Goal: Transaction & Acquisition: Purchase product/service

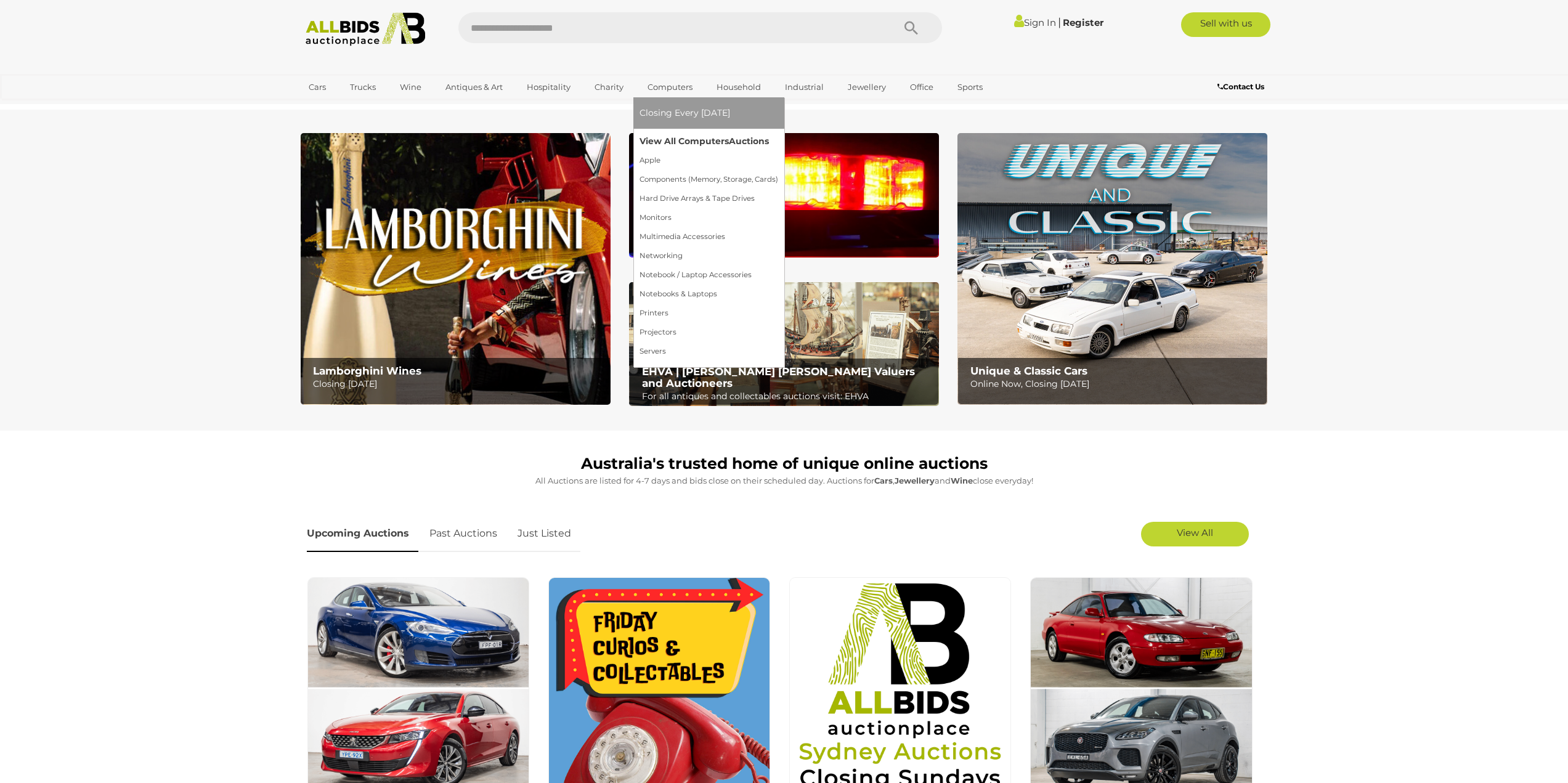
click at [680, 143] on link "View All Computers Auctions" at bounding box center [709, 141] width 139 height 19
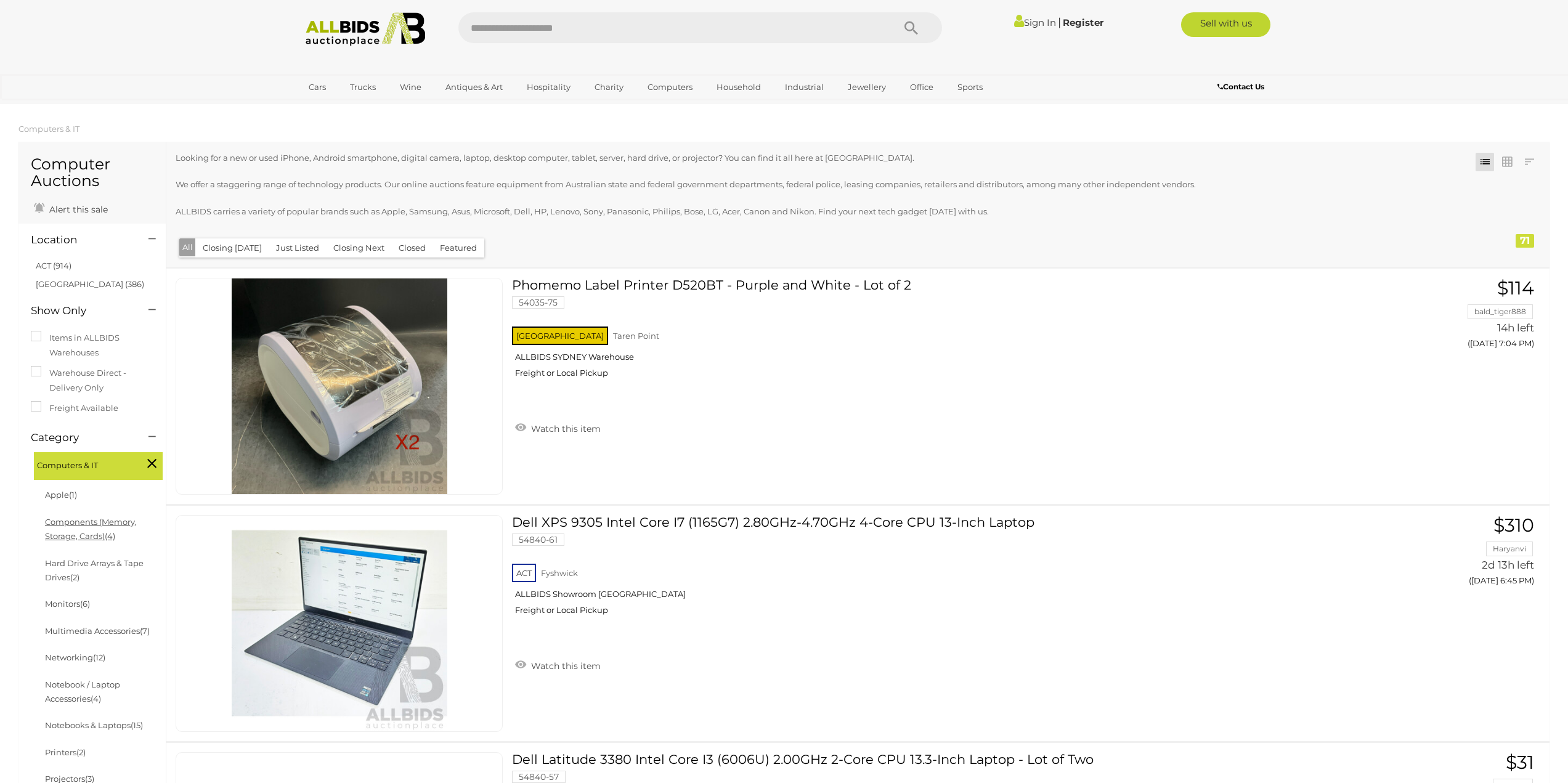
scroll to position [62, 0]
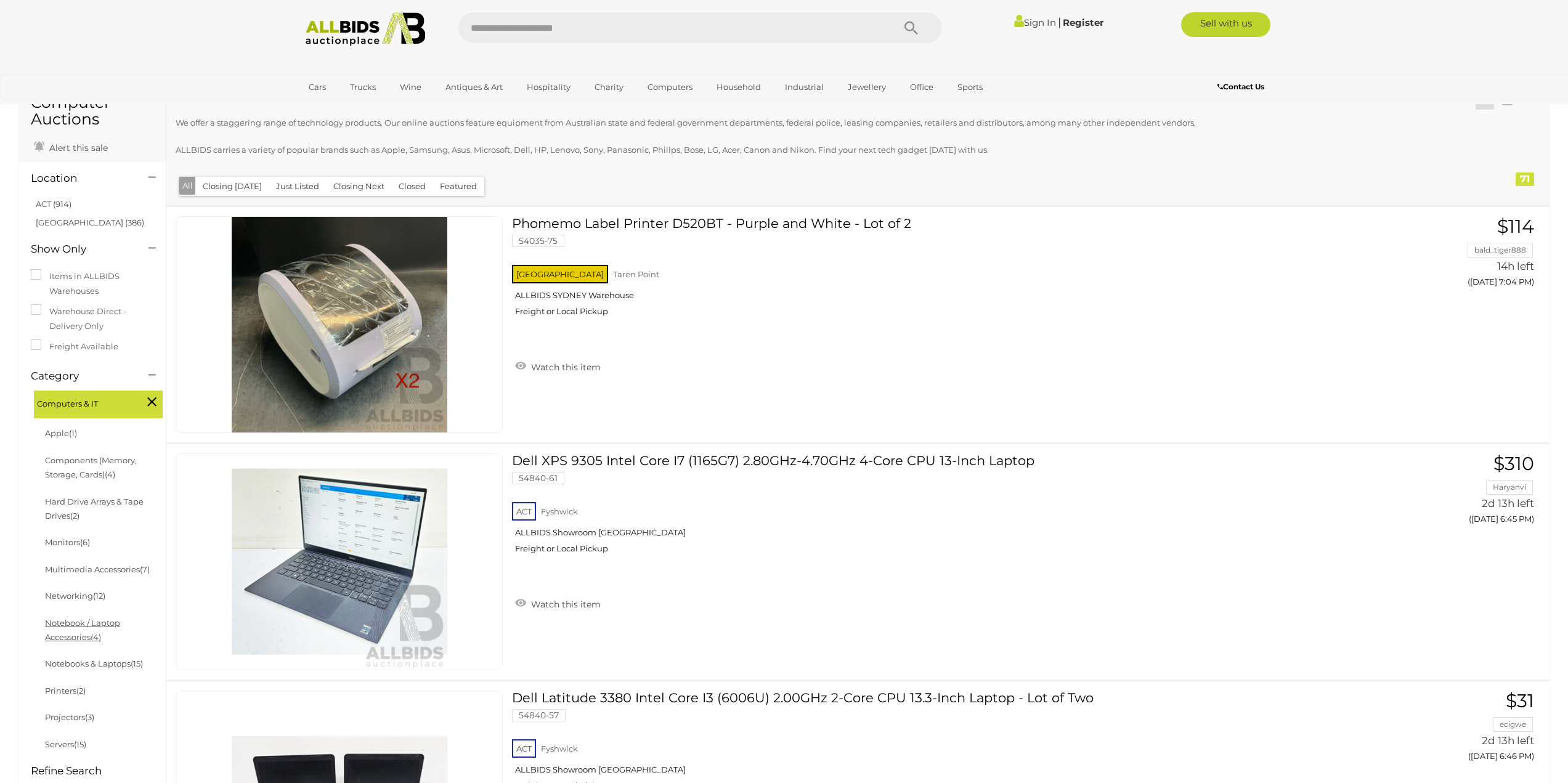
click at [74, 621] on link "Notebook / Laptop Accessories (4)" at bounding box center [82, 630] width 75 height 24
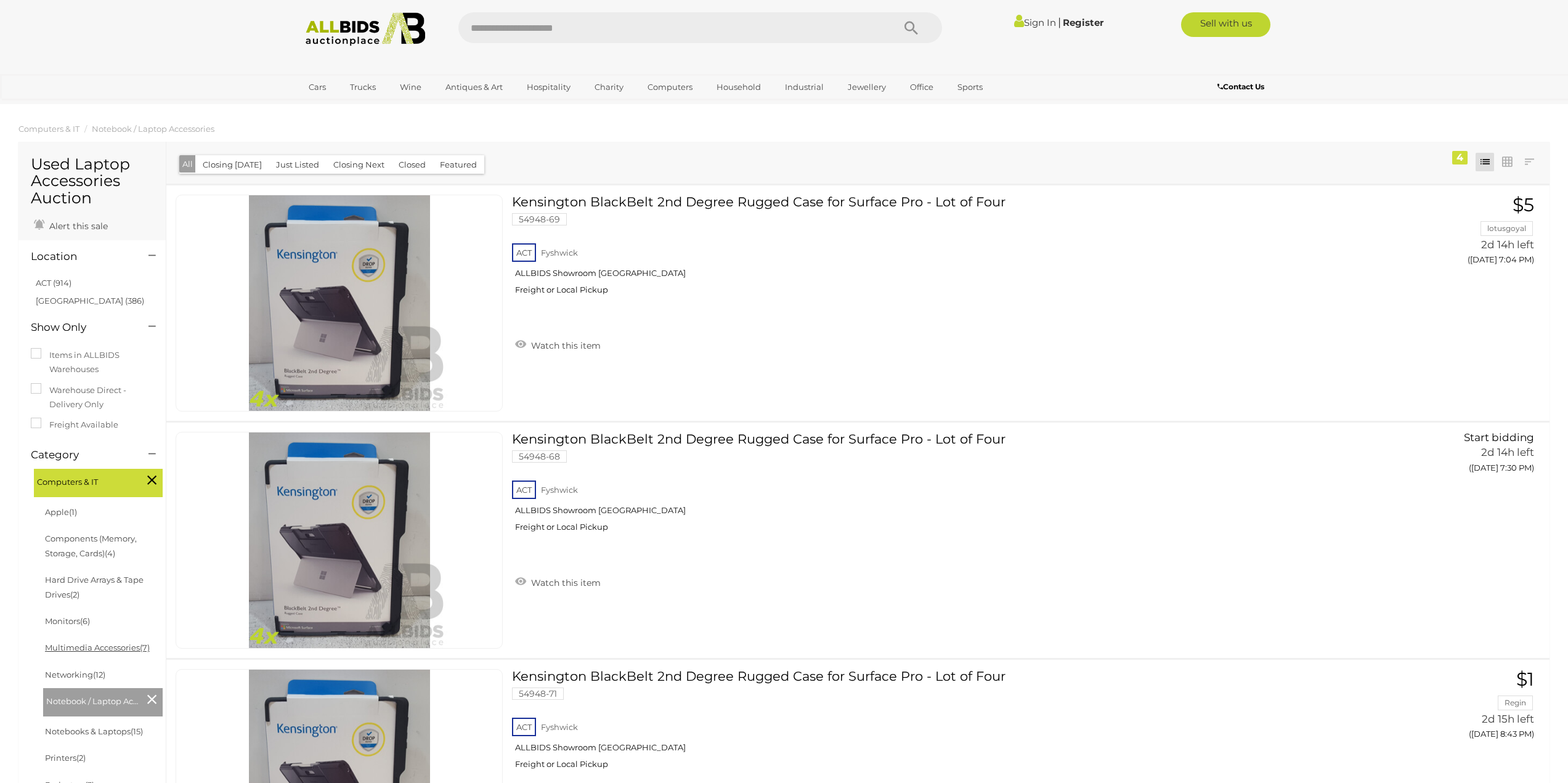
scroll to position [62, 0]
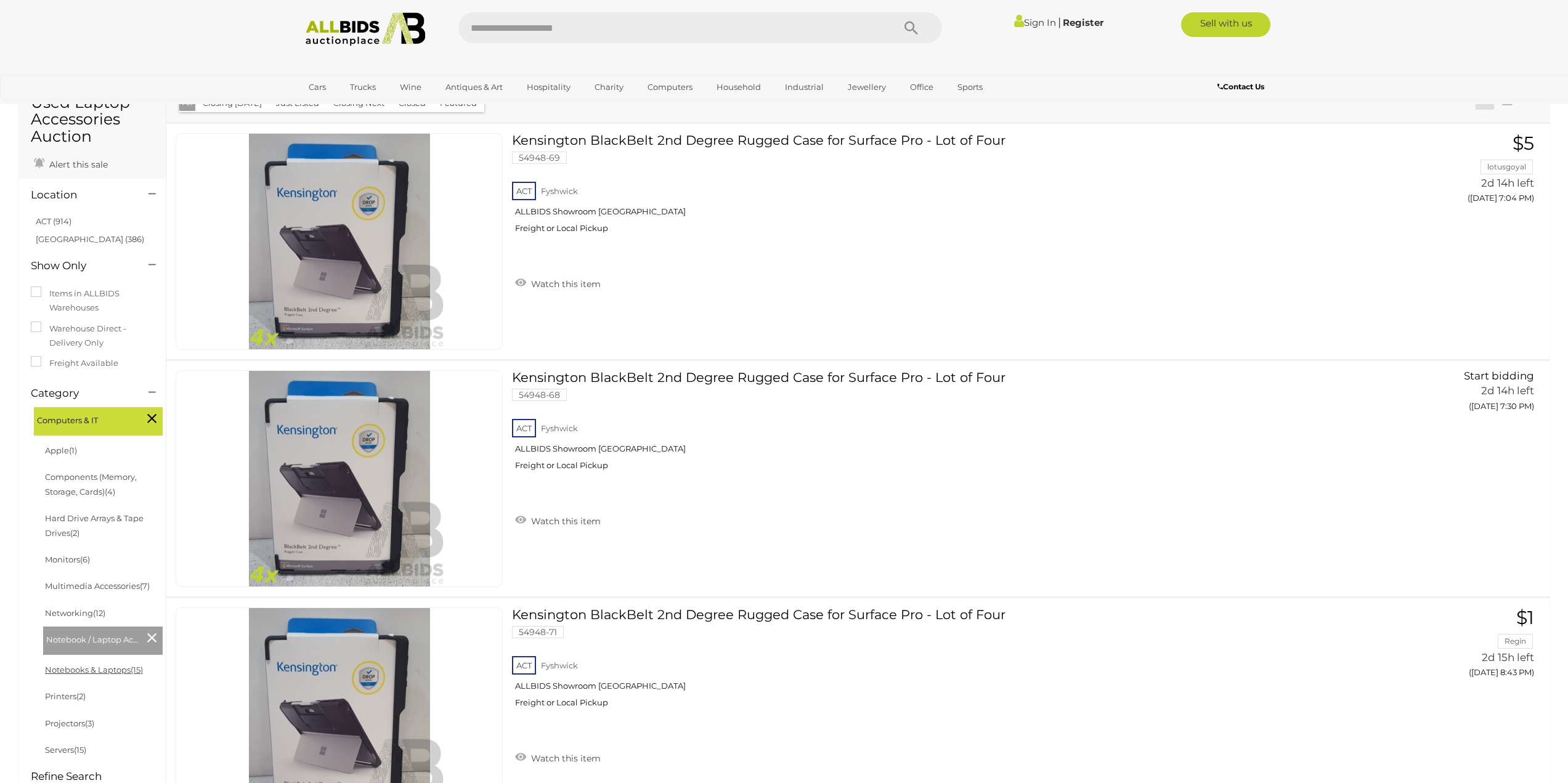
click at [79, 670] on link "Notebooks & Laptops (15)" at bounding box center [94, 670] width 98 height 10
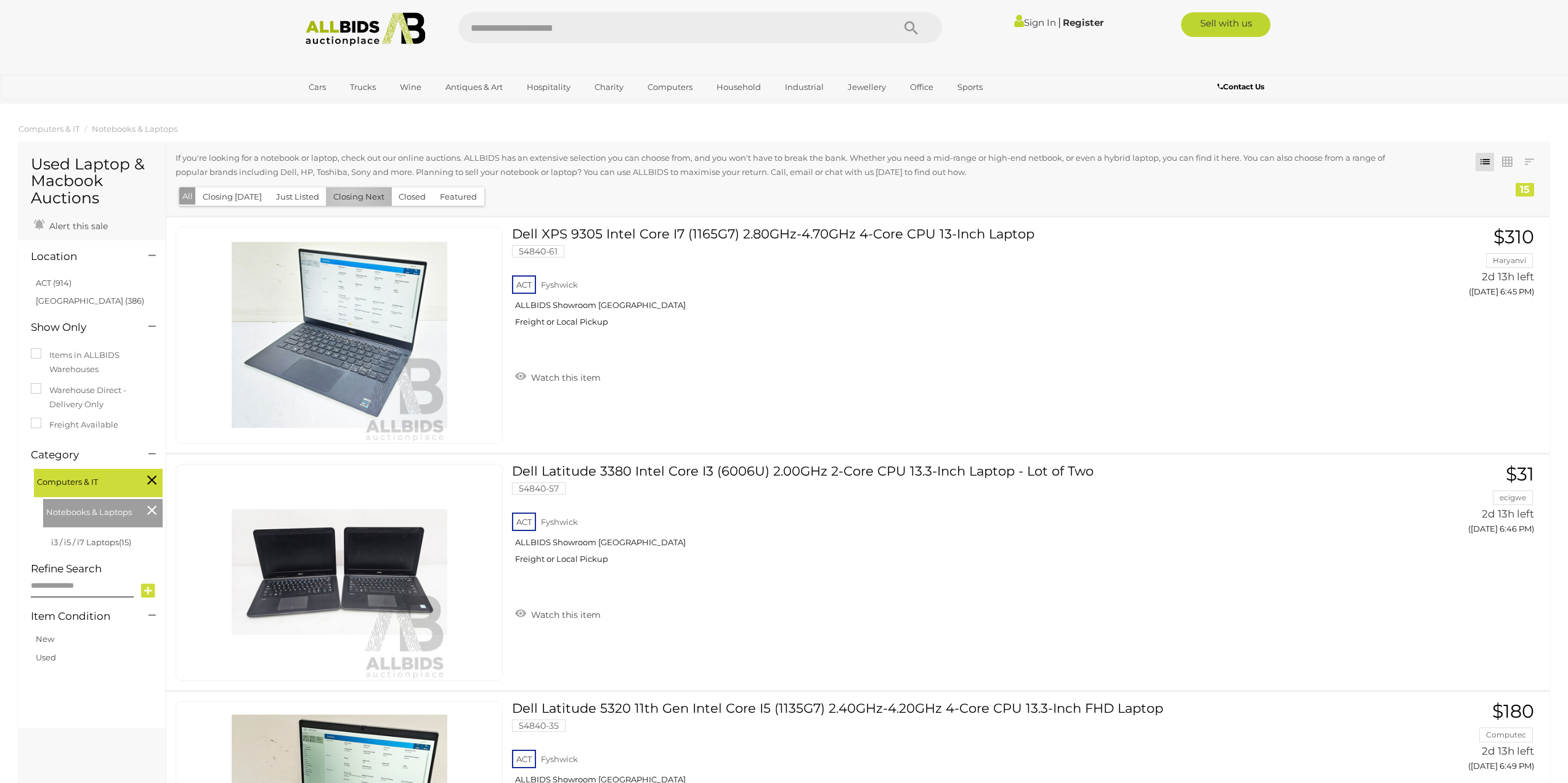
click at [345, 196] on button "Closing Next" at bounding box center [359, 196] width 66 height 19
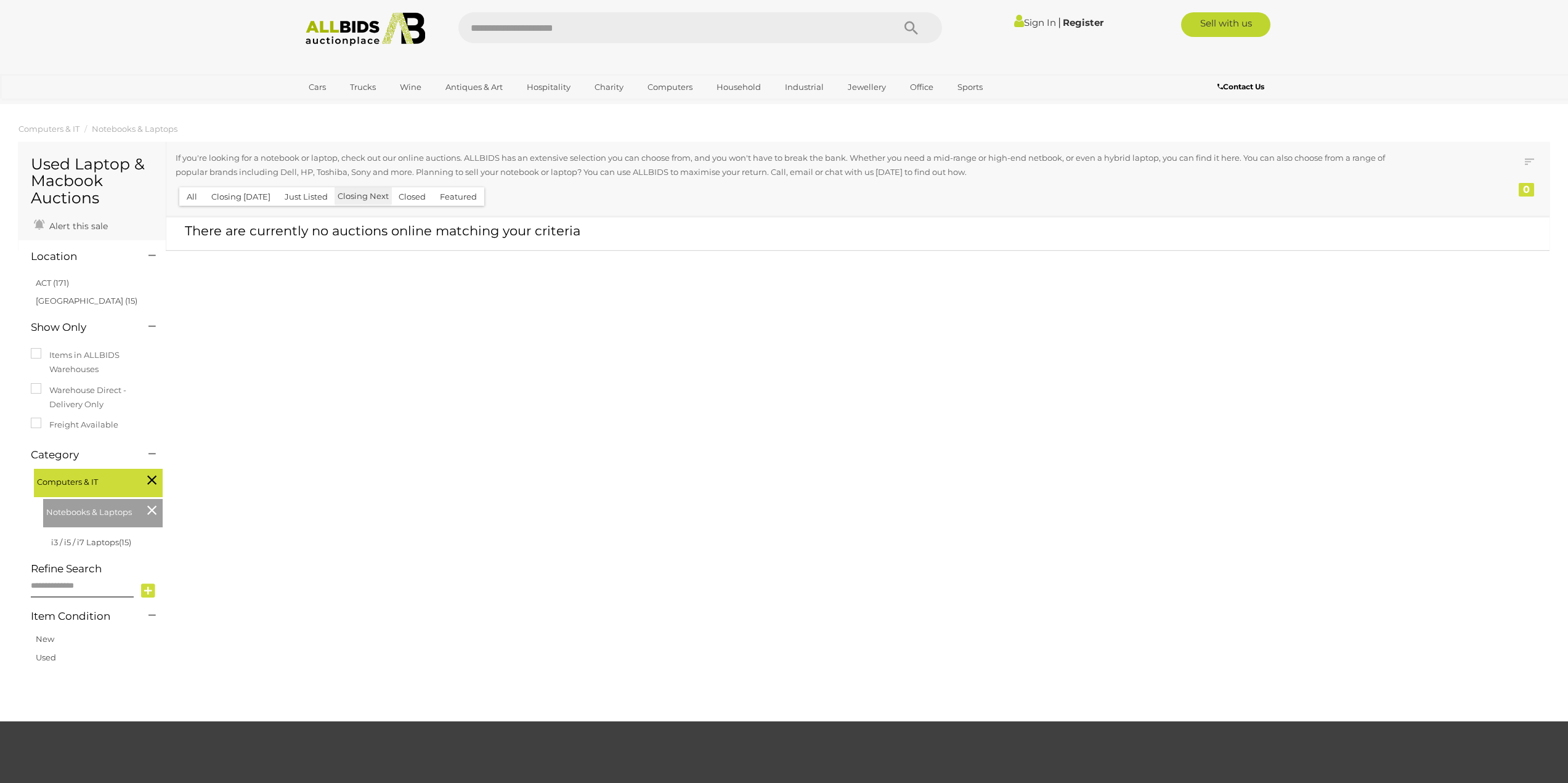
click at [363, 203] on button "Closing Next" at bounding box center [363, 196] width 57 height 18
click at [186, 196] on button "All" at bounding box center [192, 196] width 26 height 19
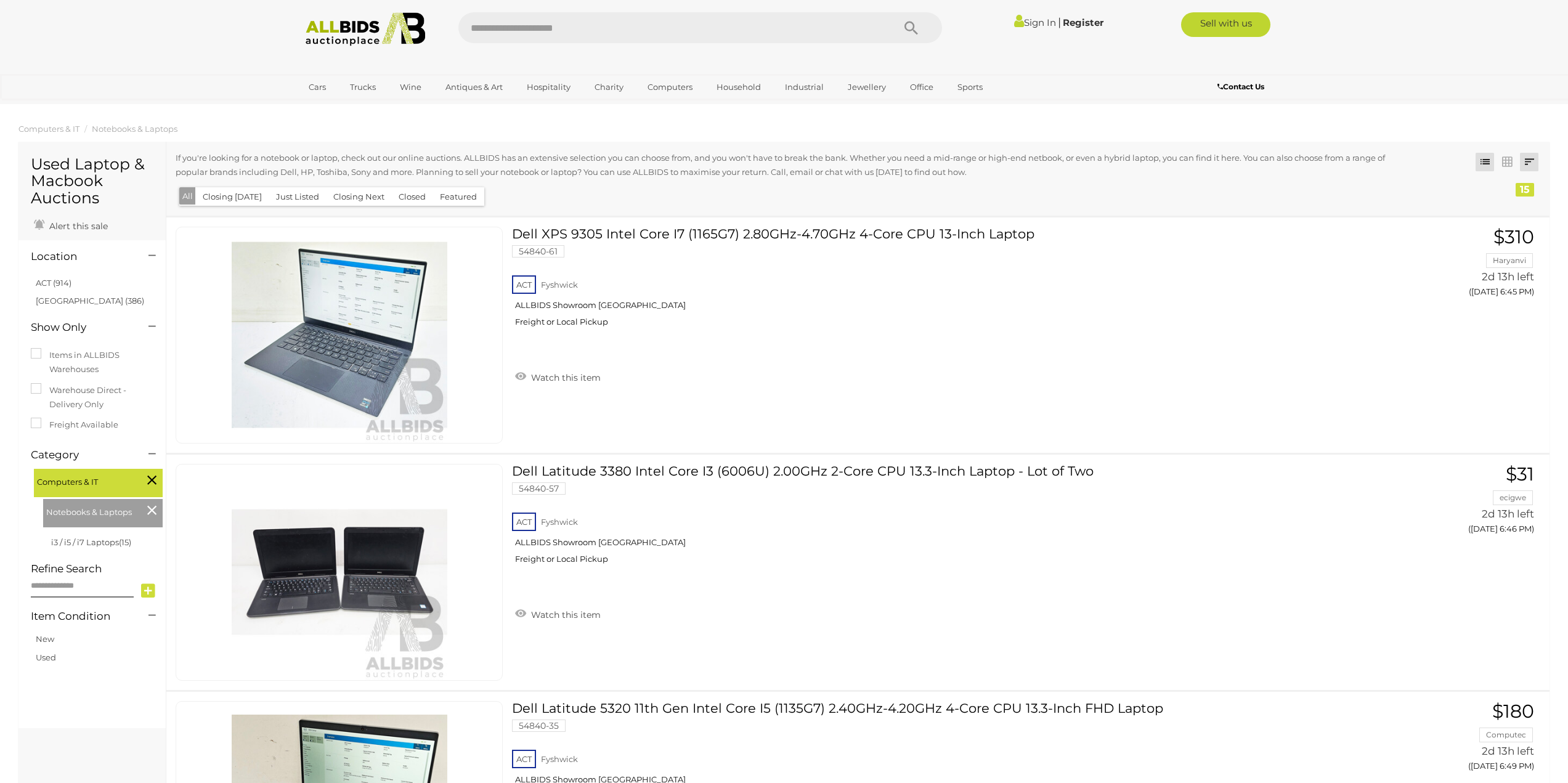
click at [1527, 164] on link at bounding box center [1529, 162] width 18 height 18
click at [1503, 227] on link "Lowest Bid" at bounding box center [1447, 230] width 184 height 21
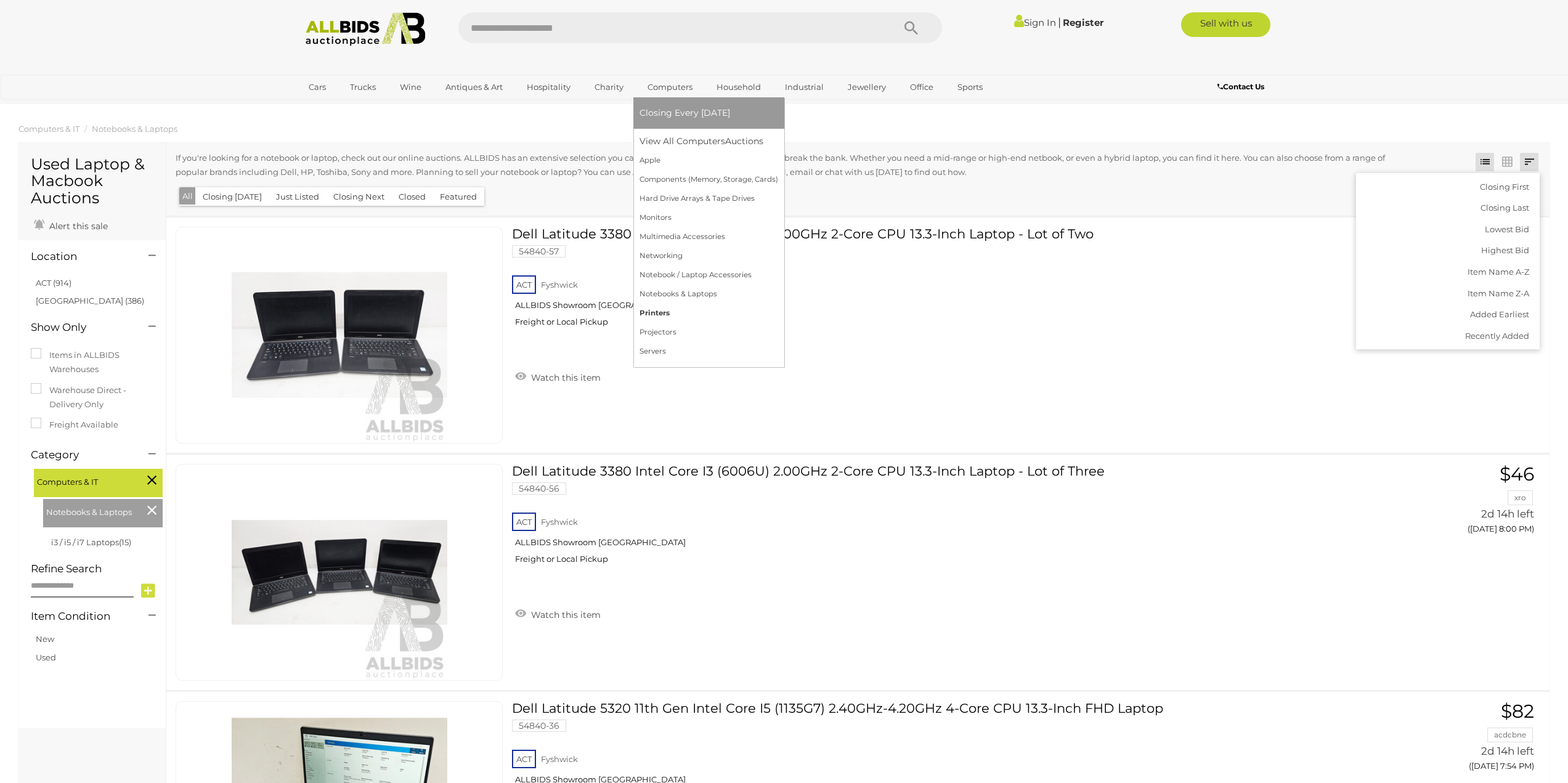
click at [648, 312] on link "Printers" at bounding box center [709, 312] width 139 height 19
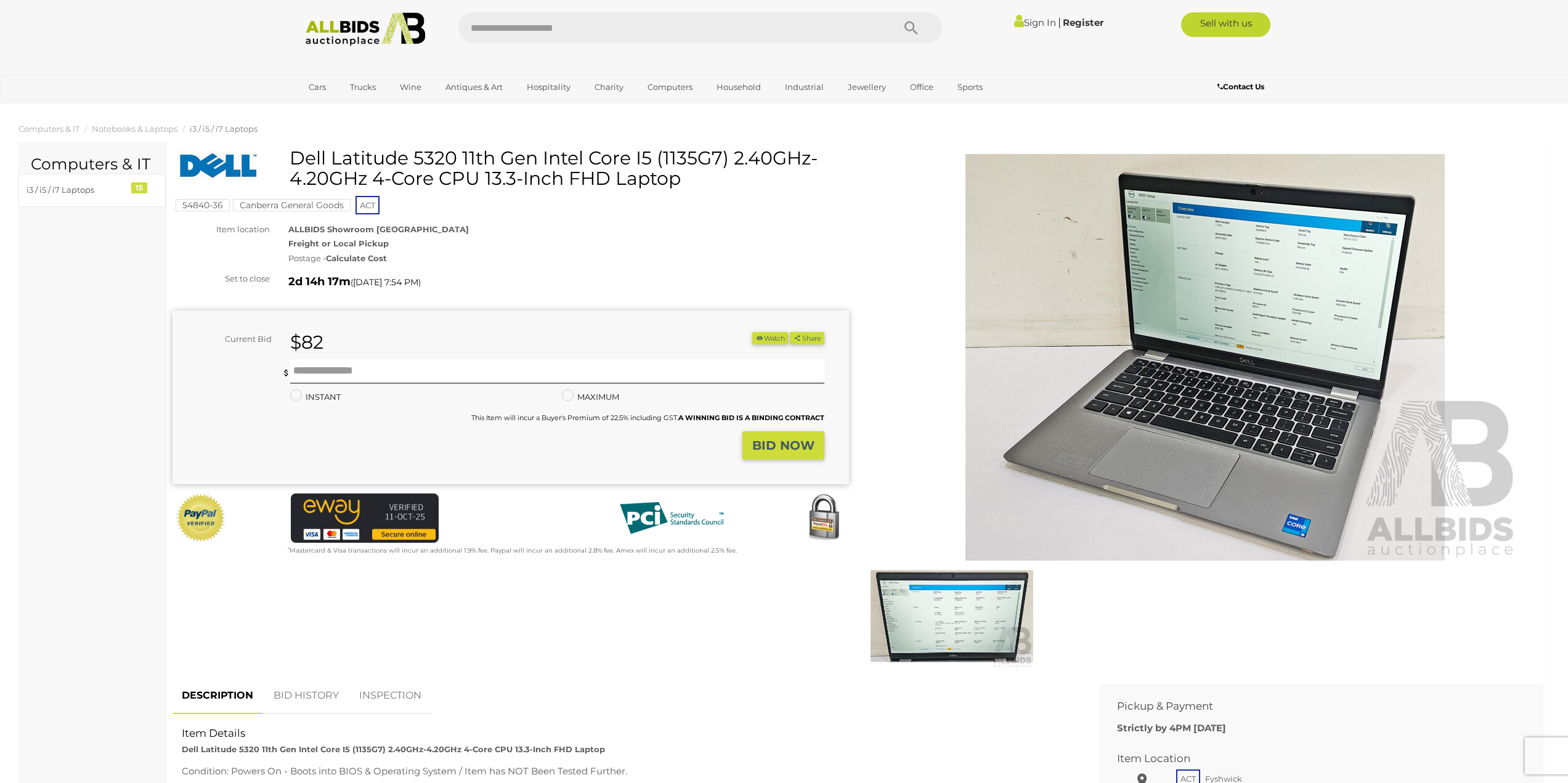
click at [1227, 456] on img at bounding box center [1205, 357] width 631 height 407
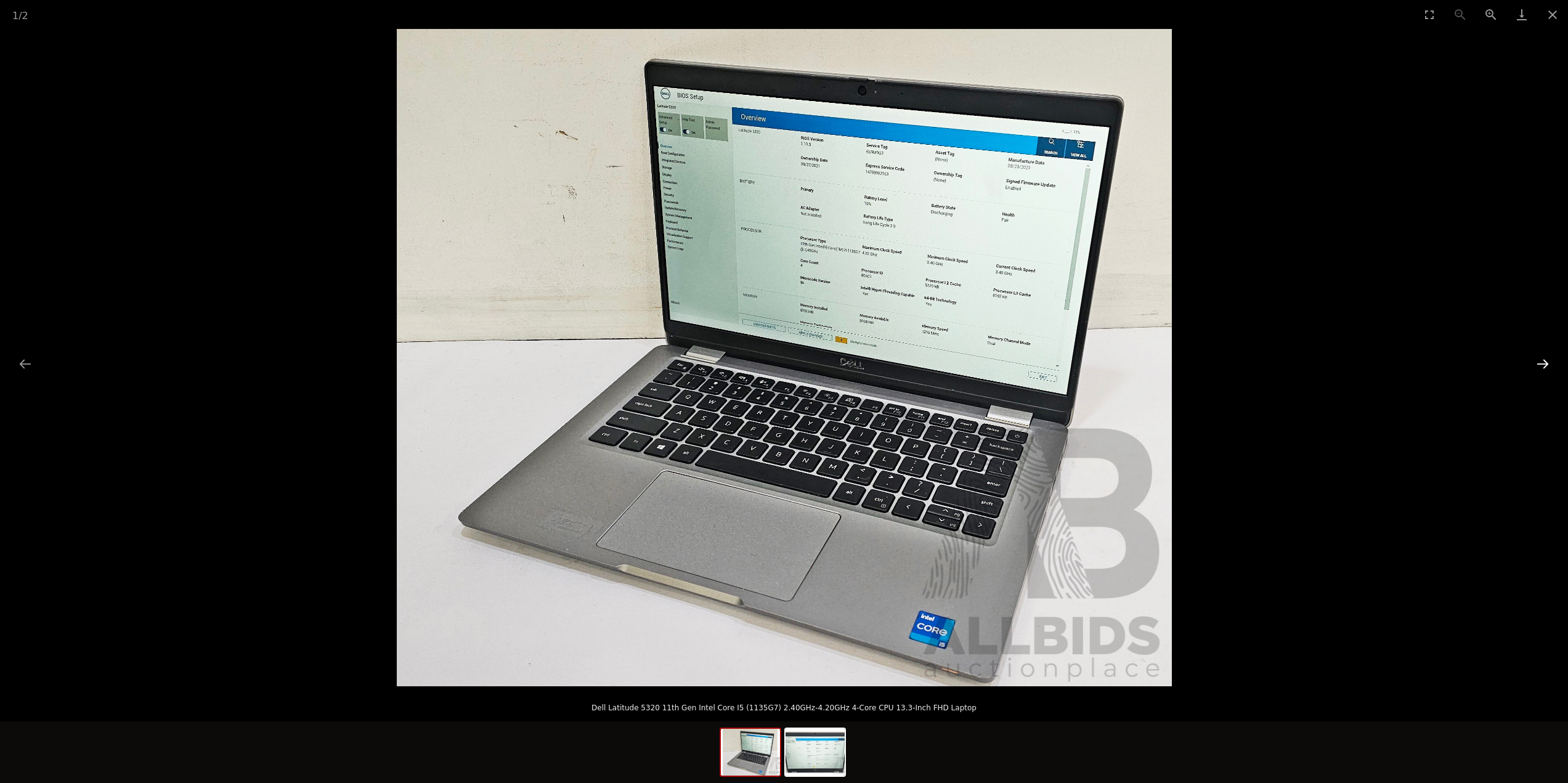
click at [1540, 368] on button "Next slide" at bounding box center [1542, 364] width 26 height 24
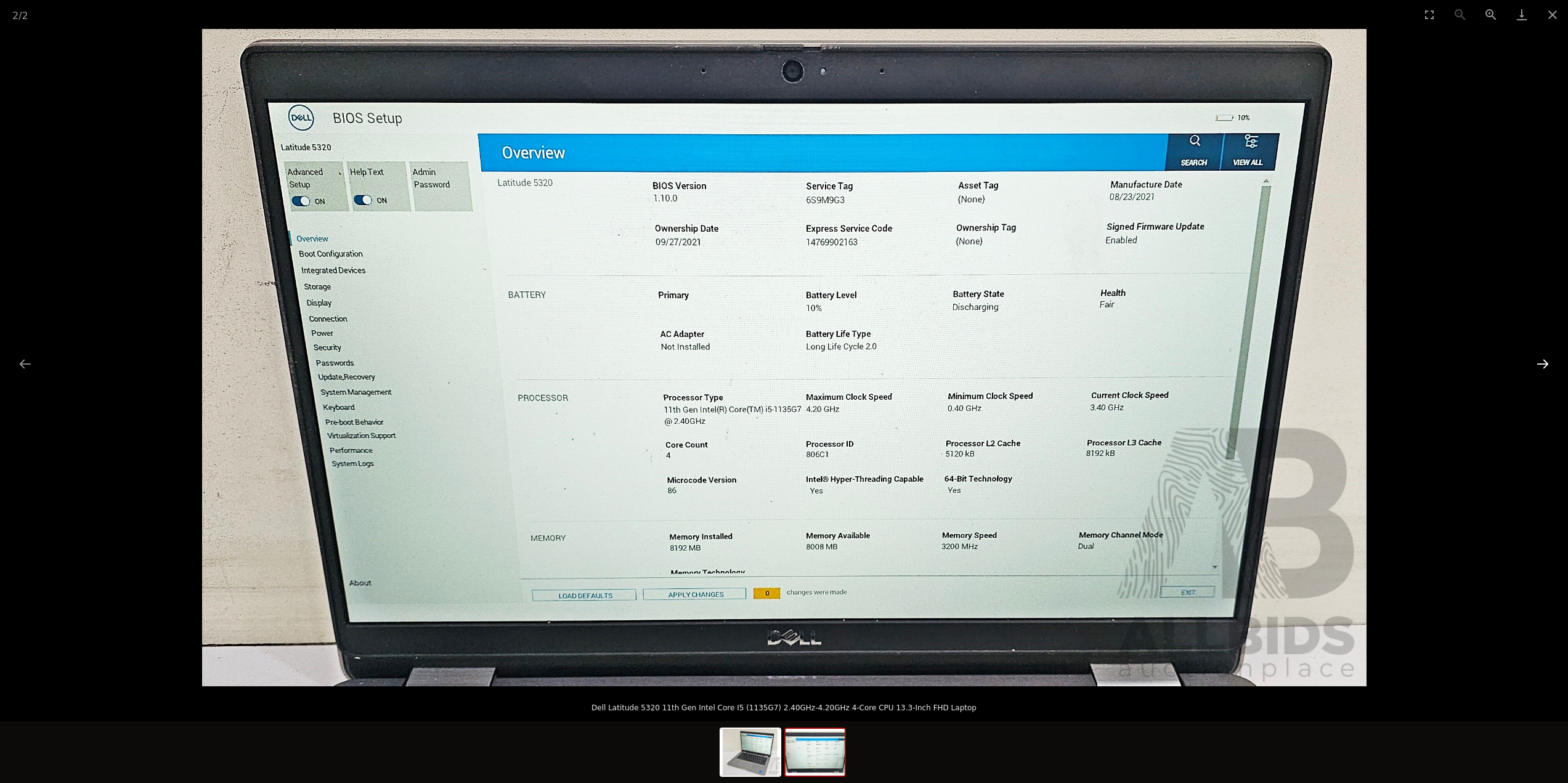
click at [1540, 369] on button "Next slide" at bounding box center [1542, 364] width 26 height 24
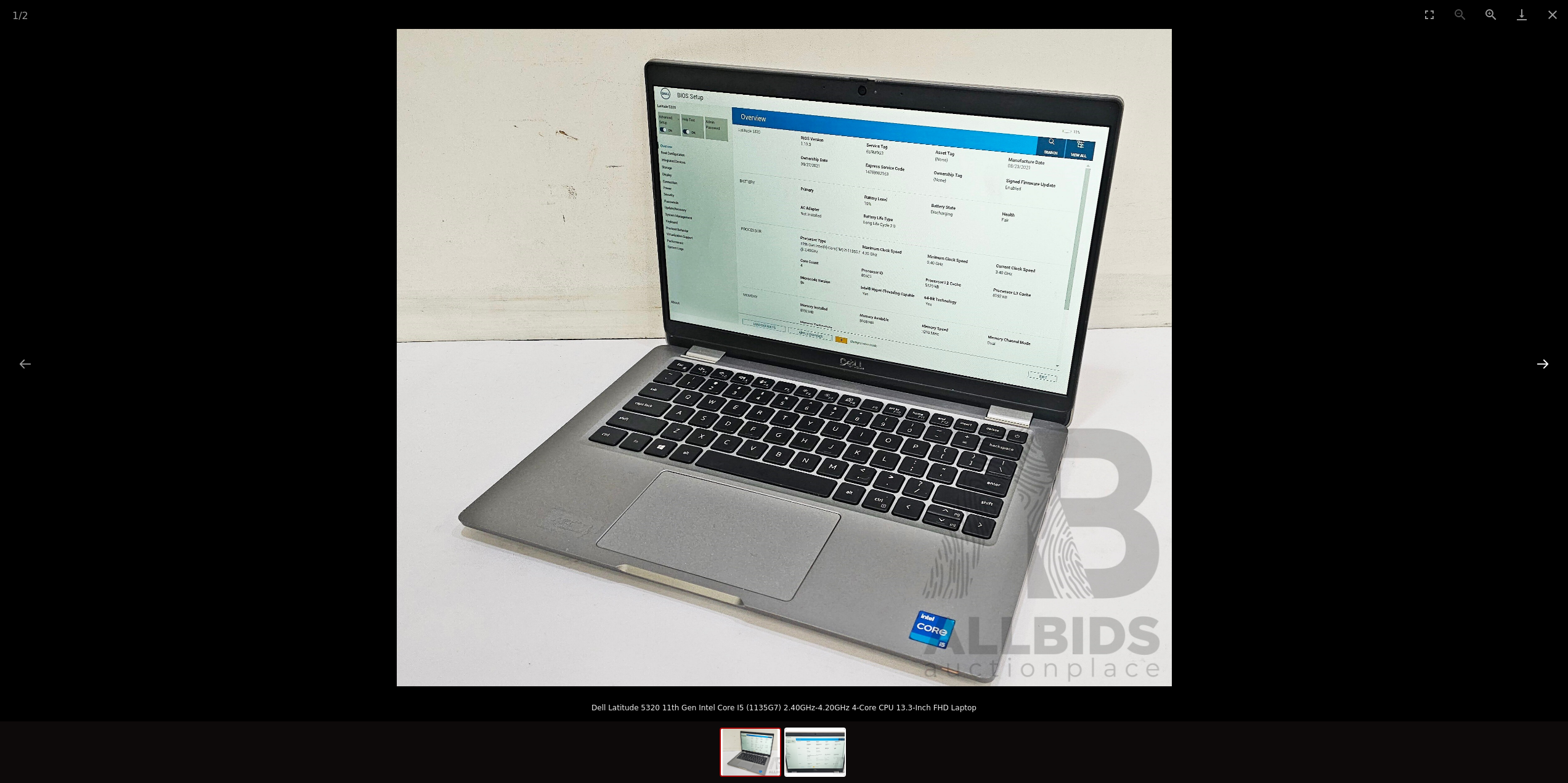
click at [1539, 371] on button "Next slide" at bounding box center [1542, 364] width 26 height 24
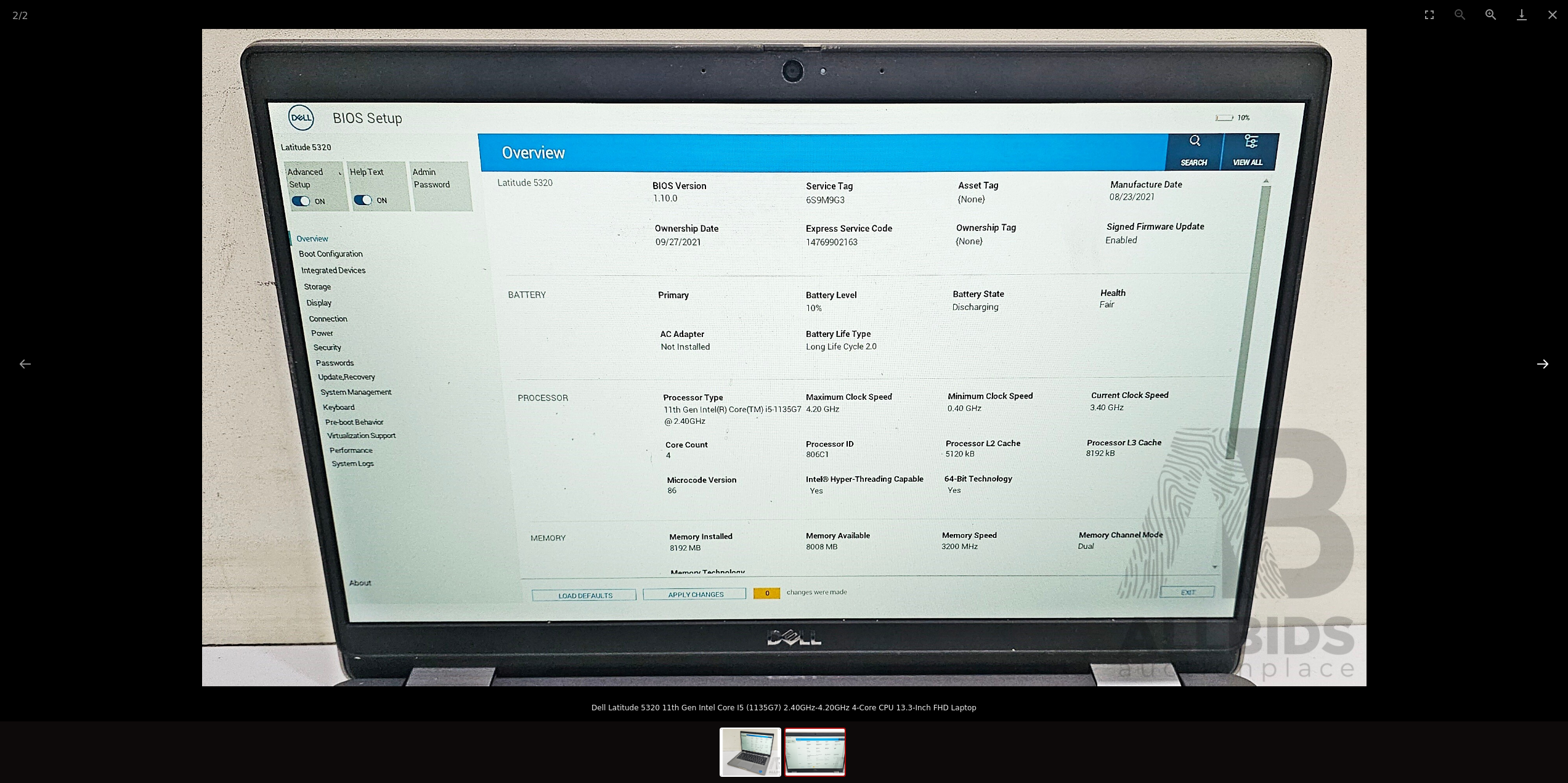
click at [1545, 362] on button "Next slide" at bounding box center [1542, 364] width 26 height 24
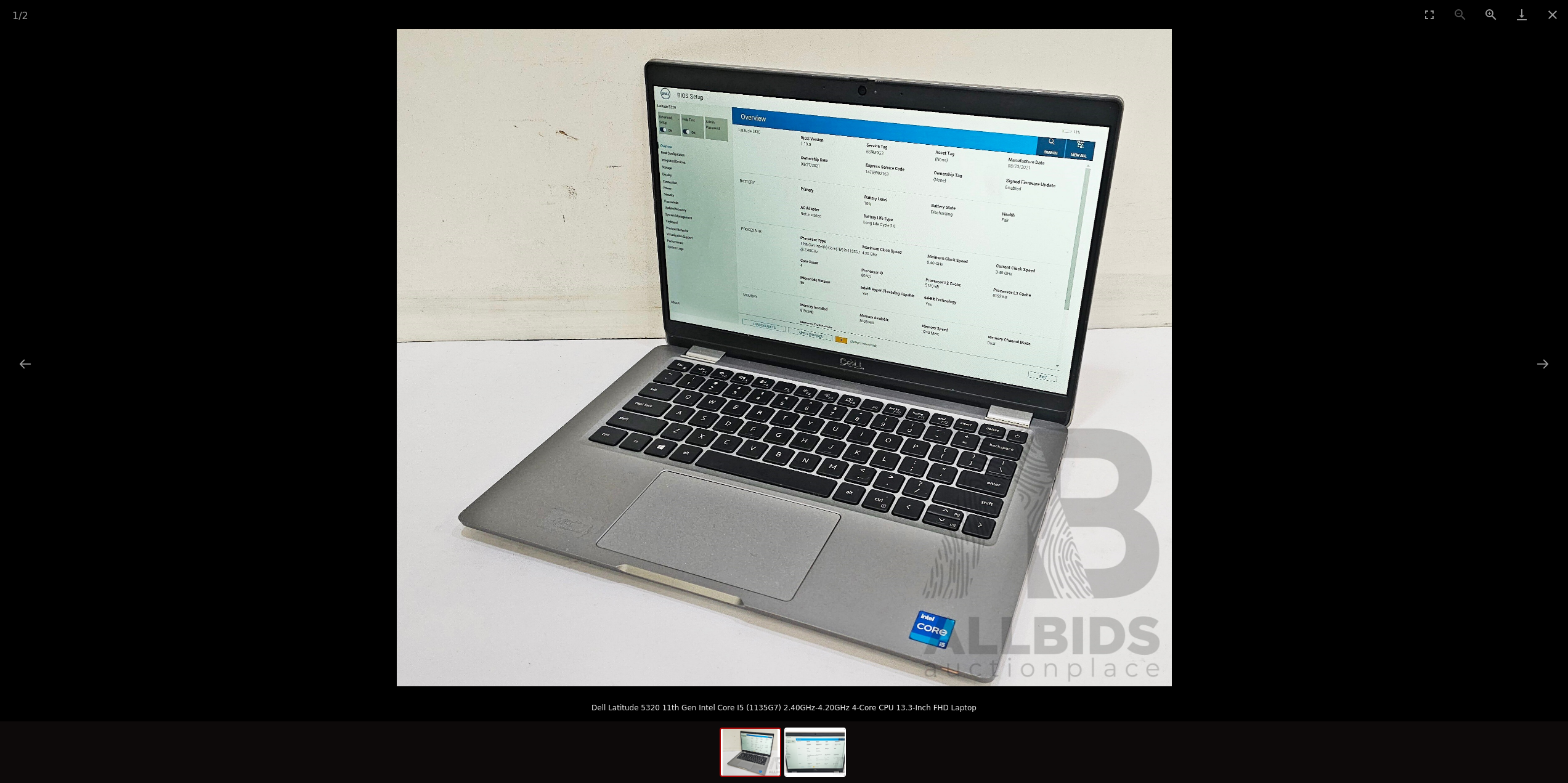
scroll to position [247, 0]
click at [1553, 16] on button "Close gallery" at bounding box center [1552, 14] width 30 height 29
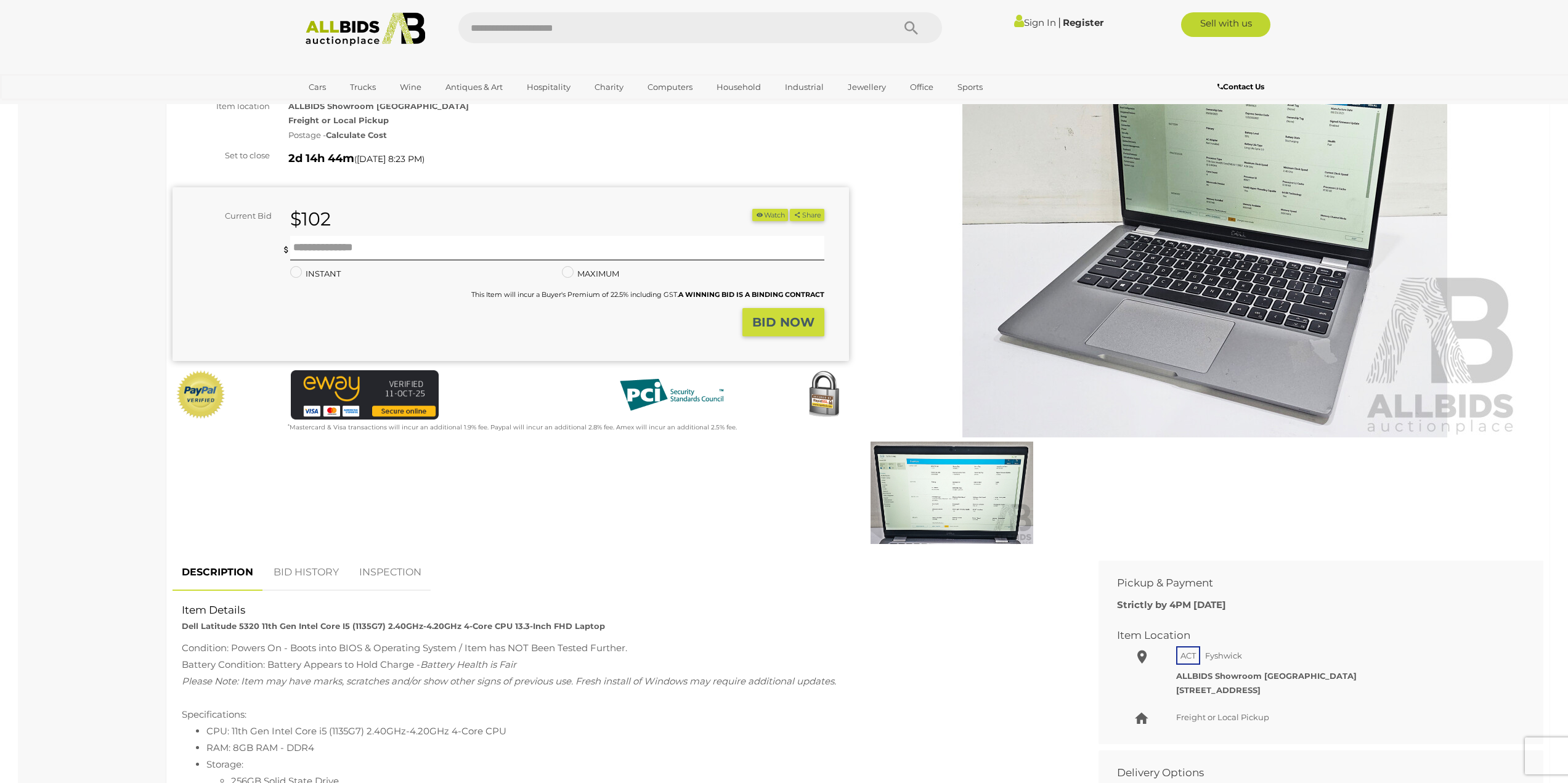
scroll to position [62, 0]
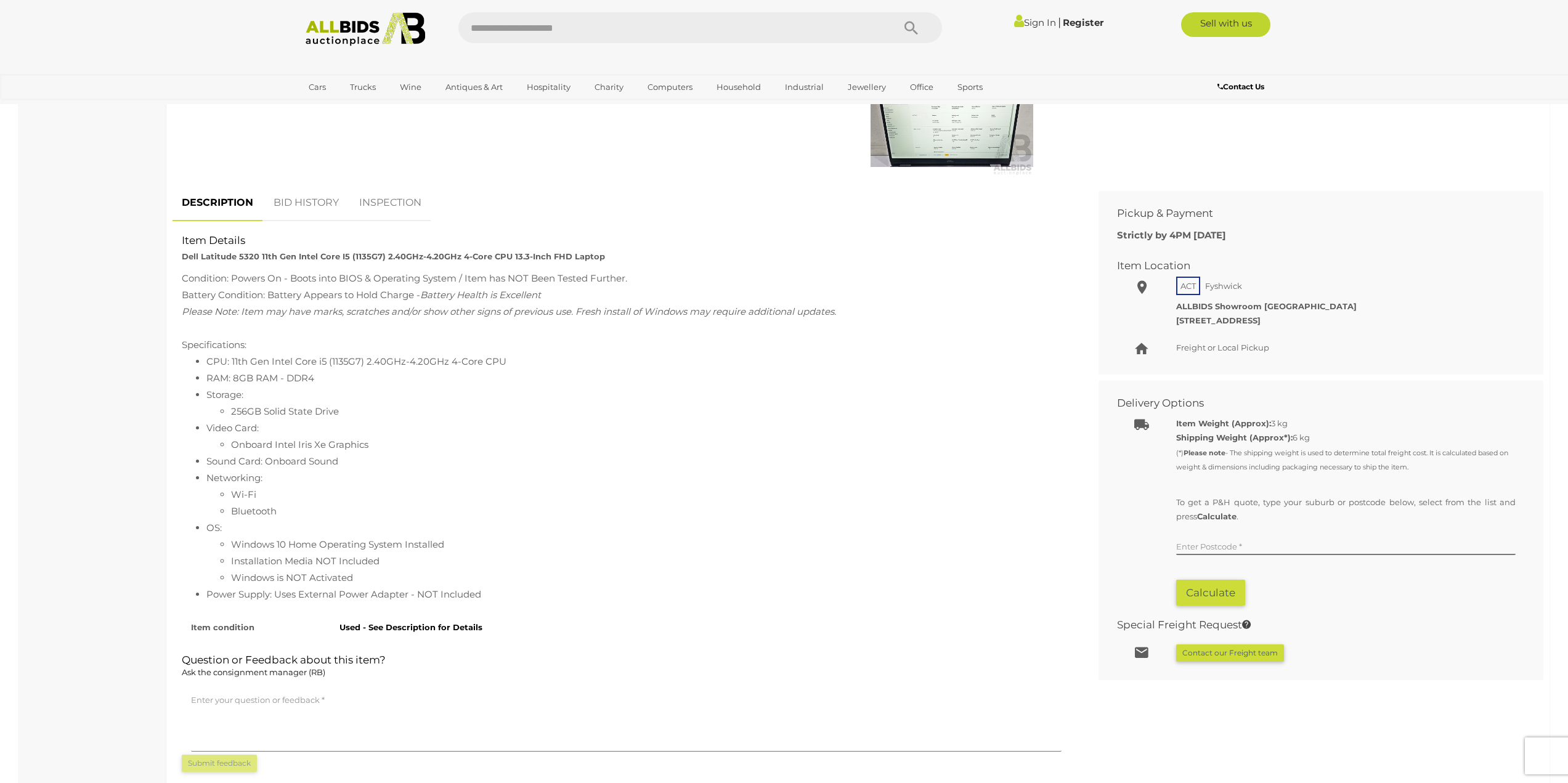
scroll to position [62, 0]
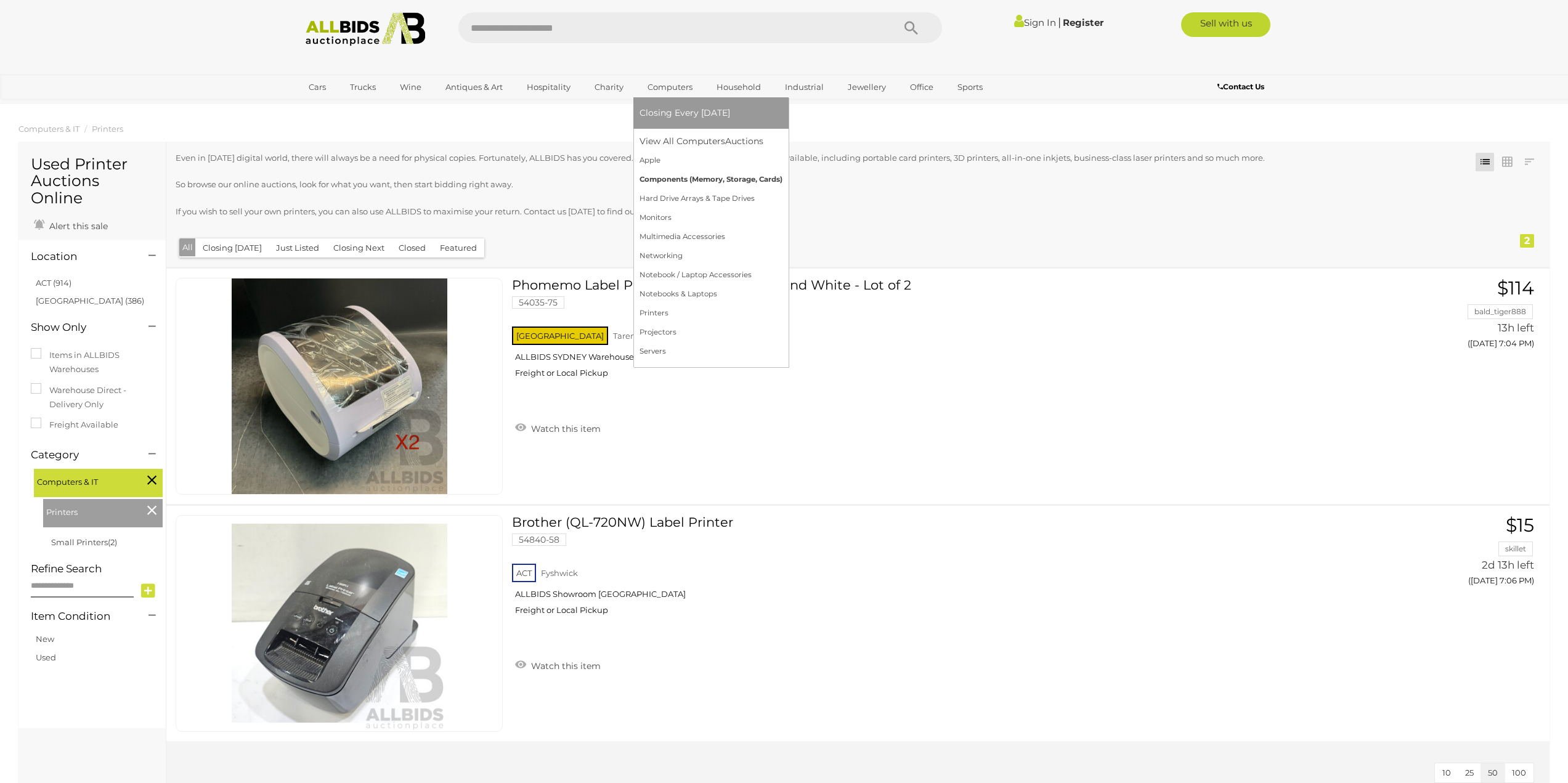
click at [667, 179] on link "Components (Memory, Storage, Cards)" at bounding box center [711, 179] width 143 height 19
